Goal: Check status: Check status

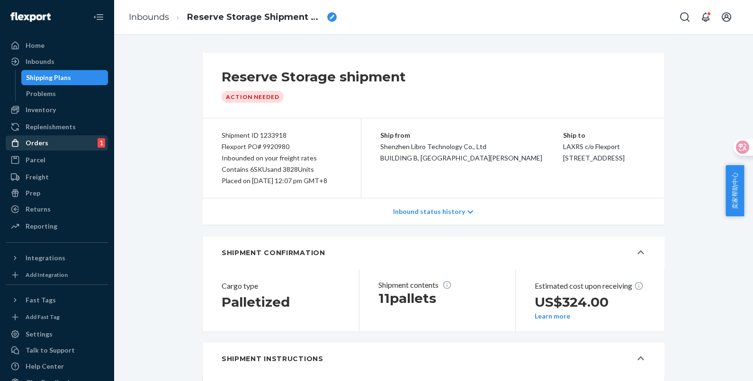
drag, startPoint x: 47, startPoint y: 136, endPoint x: 53, endPoint y: 146, distance: 11.6
click at [47, 136] on div "Orders 1" at bounding box center [57, 142] width 100 height 13
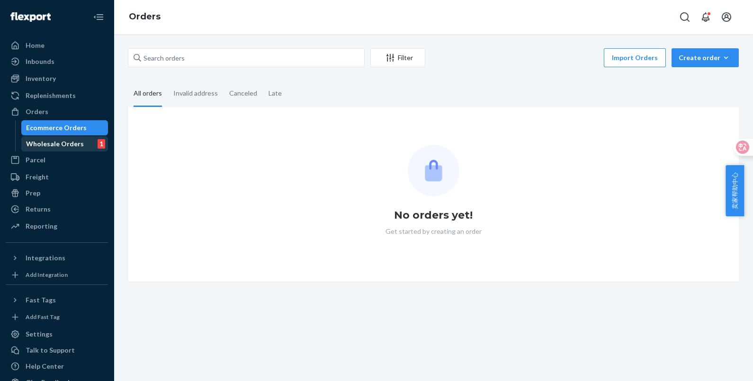
click at [60, 138] on div "Wholesale Orders 1" at bounding box center [64, 143] width 85 height 13
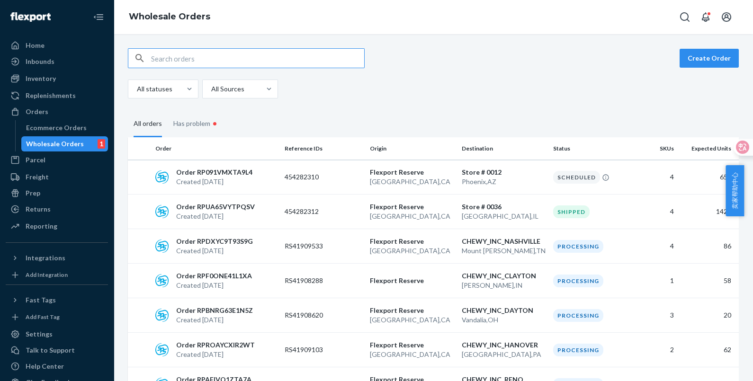
click at [250, 59] on input "text" at bounding box center [257, 58] width 213 height 19
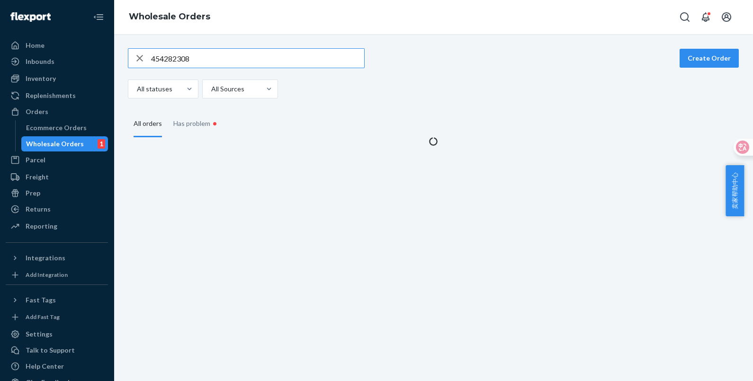
type input "454282308"
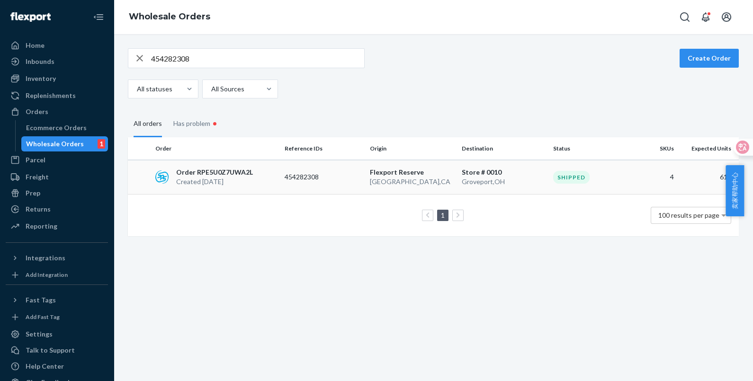
click at [312, 173] on p "454282308" at bounding box center [323, 176] width 76 height 9
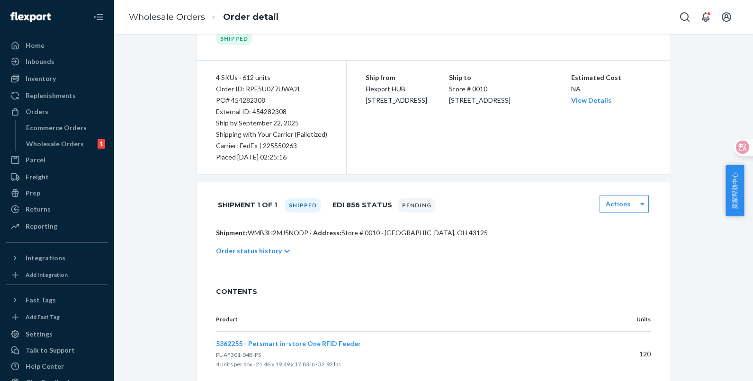
scroll to position [118, 0]
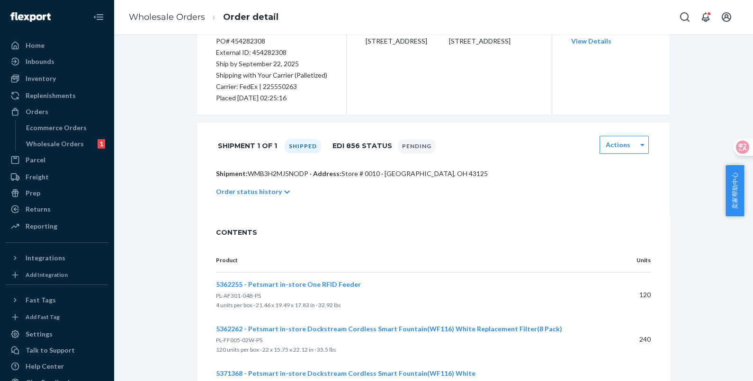
click at [267, 189] on p "Order status history" at bounding box center [249, 191] width 66 height 9
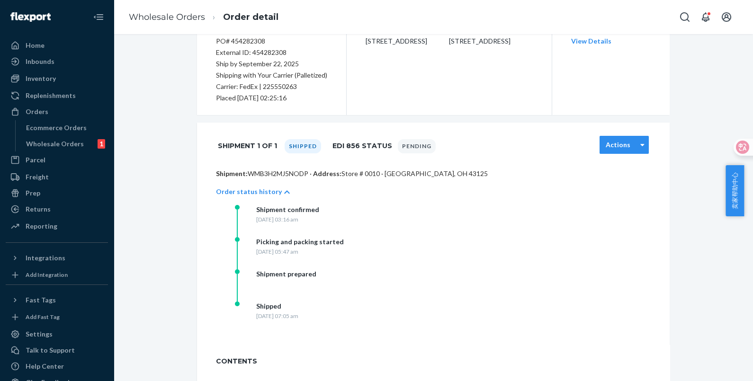
click at [615, 150] on div "Actions" at bounding box center [623, 145] width 49 height 18
